Goal: Information Seeking & Learning: Learn about a topic

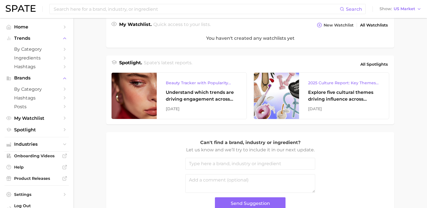
scroll to position [211, 0]
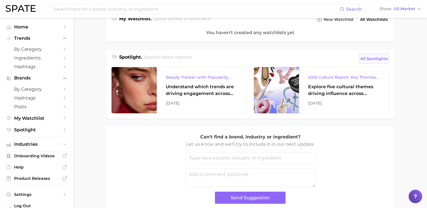
click at [369, 57] on span "All Spotlights" at bounding box center [373, 58] width 27 height 7
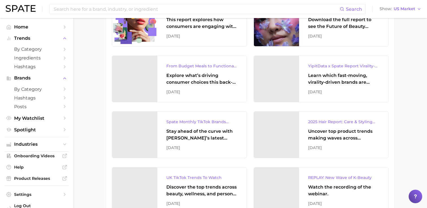
scroll to position [120, 0]
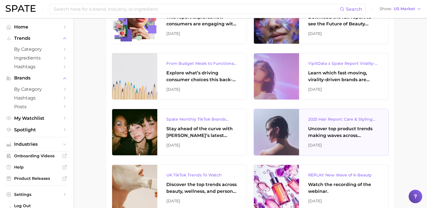
click at [325, 119] on div "2025 Hair Report: Care & Styling Products" at bounding box center [343, 119] width 71 height 7
